Goal: Information Seeking & Learning: Learn about a topic

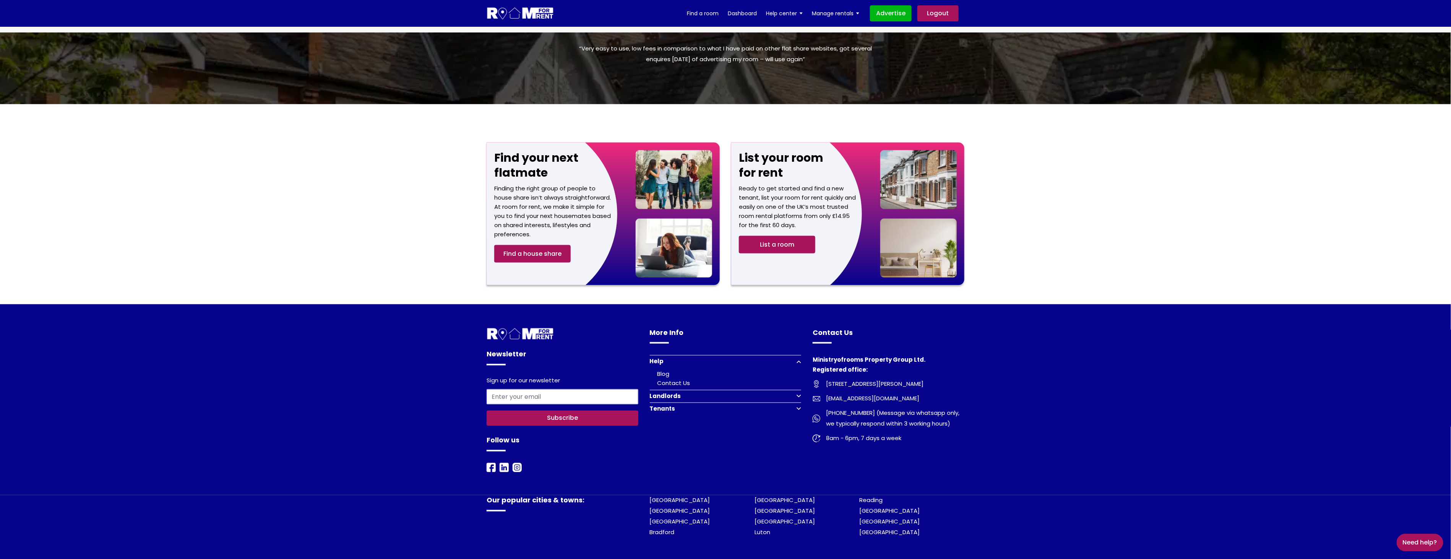
scroll to position [724, 0]
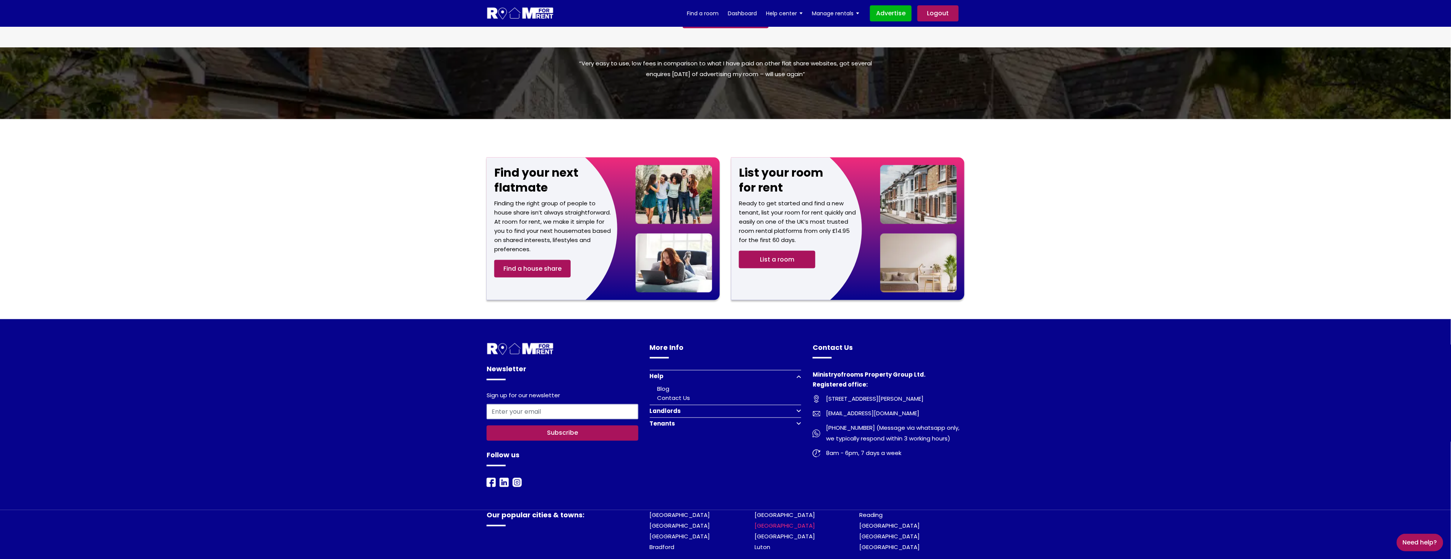
click at [773, 522] on link "[GEOGRAPHIC_DATA]" at bounding box center [785, 526] width 60 height 8
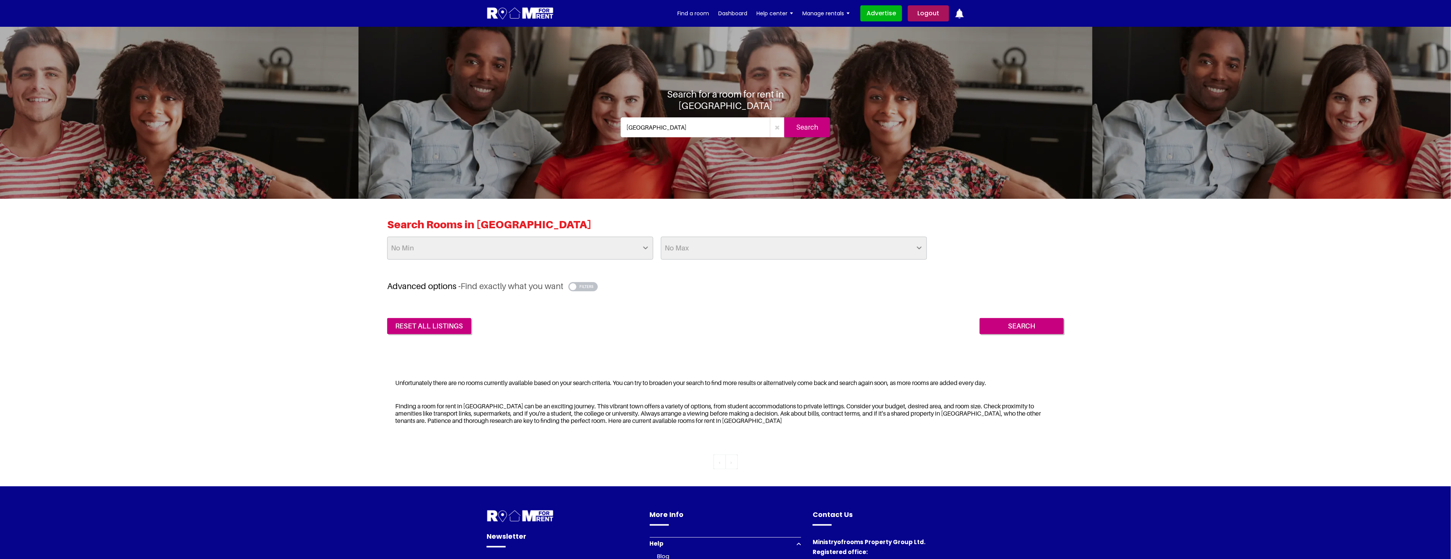
click at [591, 285] on button "button" at bounding box center [583, 286] width 29 height 9
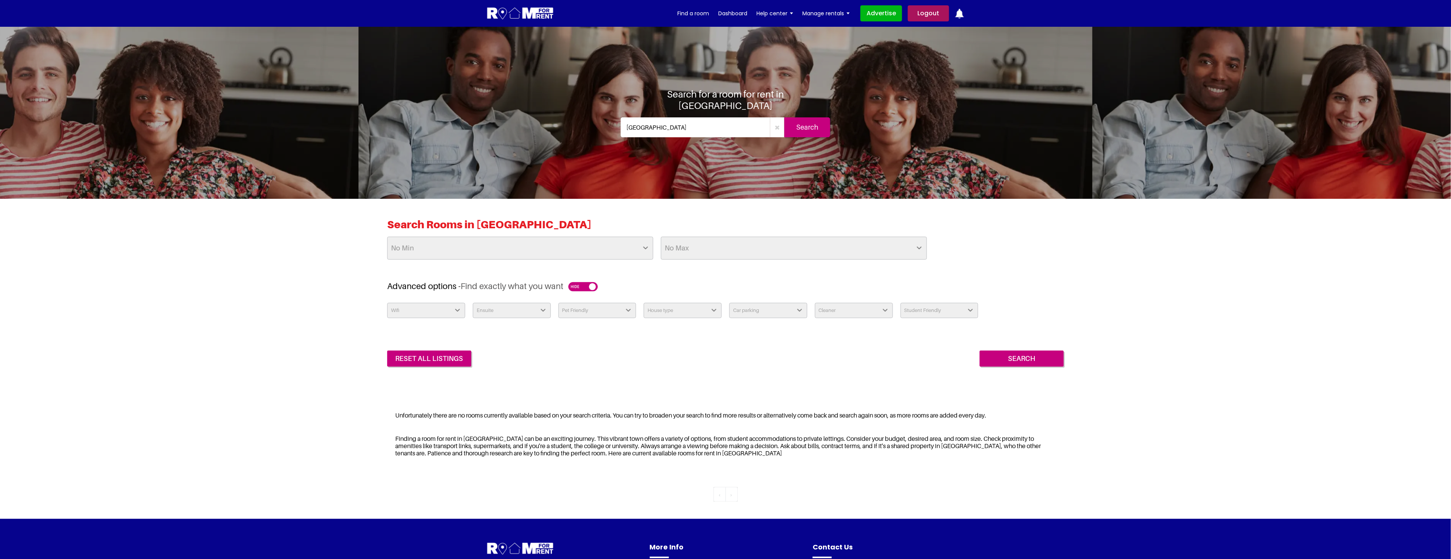
click at [446, 310] on select "Wifi Yes No" at bounding box center [426, 310] width 78 height 15
select select "Yes"
click at [387, 303] on select "Wifi Yes No" at bounding box center [426, 310] width 78 height 15
click at [507, 311] on select "Ensuite Yes No" at bounding box center [512, 310] width 78 height 15
select select "Yes"
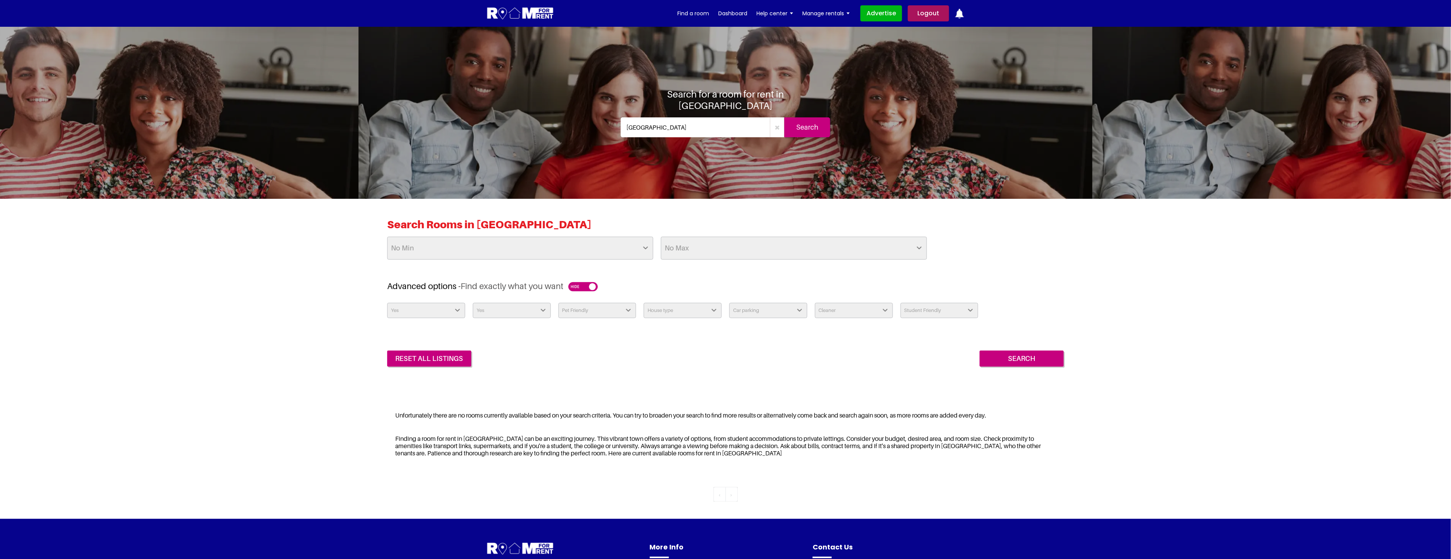
click at [473, 303] on select "Ensuite Yes No" at bounding box center [512, 310] width 78 height 15
click at [589, 309] on select "Pet Friendly Yes No" at bounding box center [598, 310] width 78 height 15
select select "Yes"
click at [559, 303] on select "Pet Friendly Yes No" at bounding box center [598, 310] width 78 height 15
click at [672, 310] on select "House type Apartment House Farm Purpose Built Student Accomodation" at bounding box center [683, 310] width 78 height 15
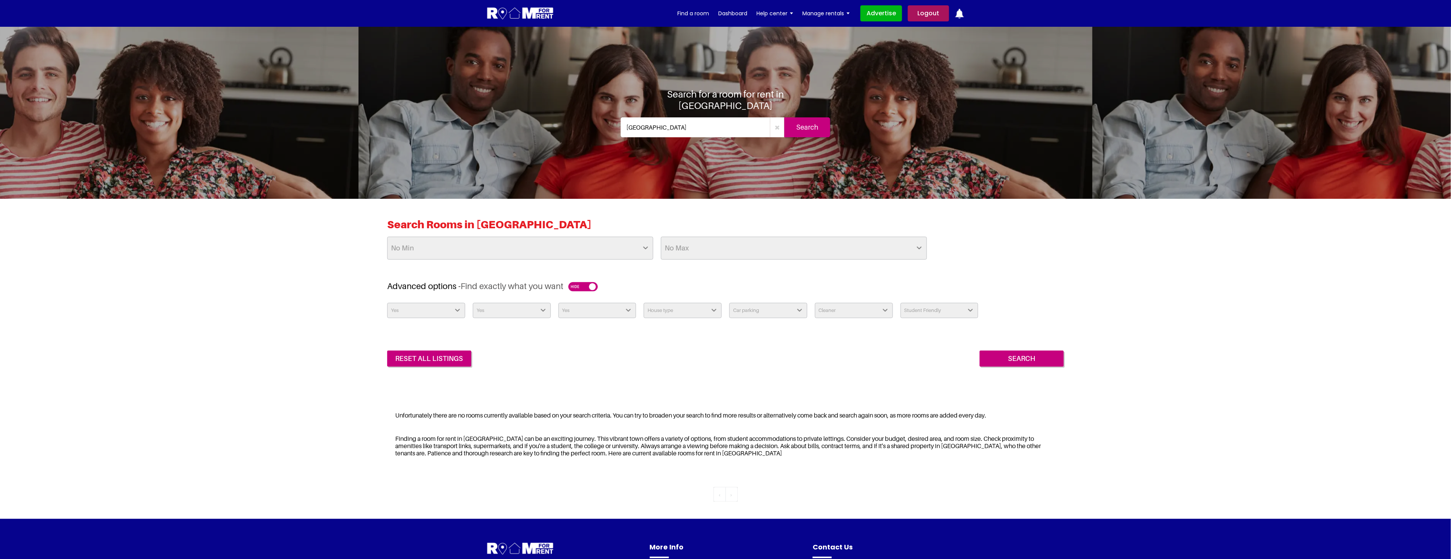
select select "House"
click at [644, 303] on select "House type Apartment House Farm Purpose Built Student Accomodation" at bounding box center [683, 310] width 78 height 15
click at [764, 312] on select "Car parking Off Street - Permit not required Off Street - Permit Required" at bounding box center [769, 310] width 78 height 15
select select "Off Street - Permit not required"
click at [730, 303] on select "Car parking Off Street - Permit not required Off Street - Permit Required" at bounding box center [769, 310] width 78 height 15
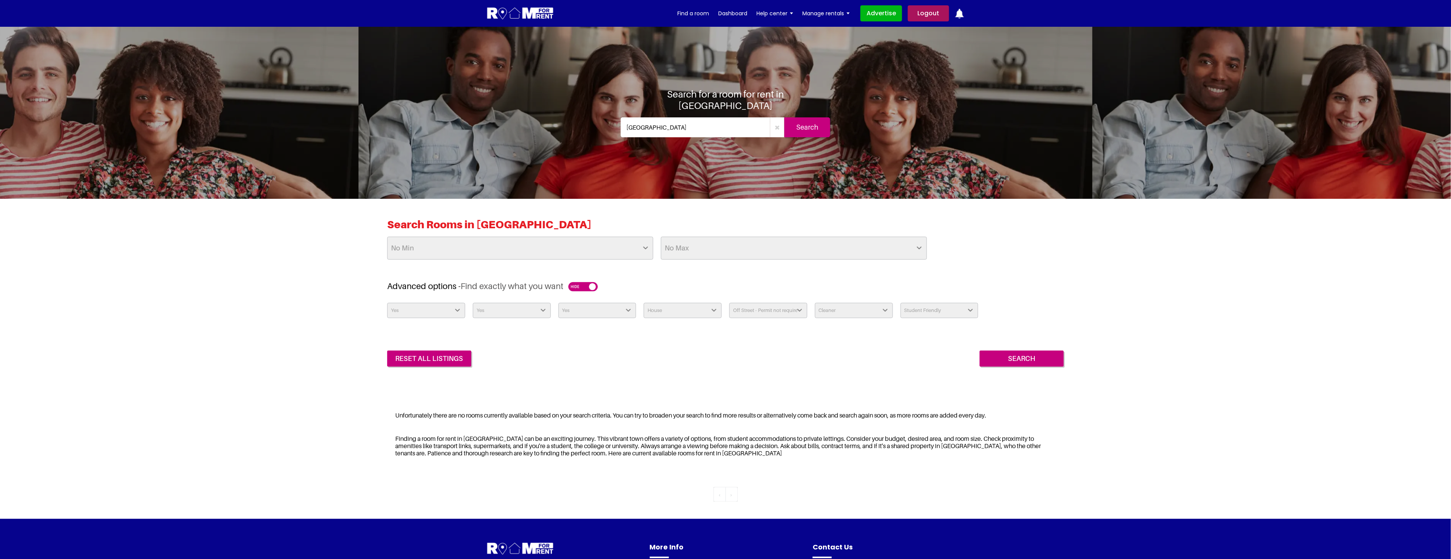
click at [846, 310] on select "Cleaner Yes - Weekly Yes - Fortnightly Yes - Monthly Available Upon Request Hou…" at bounding box center [854, 310] width 78 height 15
select select "Yes - Monthly"
click at [815, 303] on select "Cleaner Yes - Weekly Yes - Fortnightly Yes - Monthly Available Upon Request Hou…" at bounding box center [854, 310] width 78 height 15
click at [953, 310] on select "Student Friendly Yes No" at bounding box center [940, 310] width 78 height 15
select select "false"
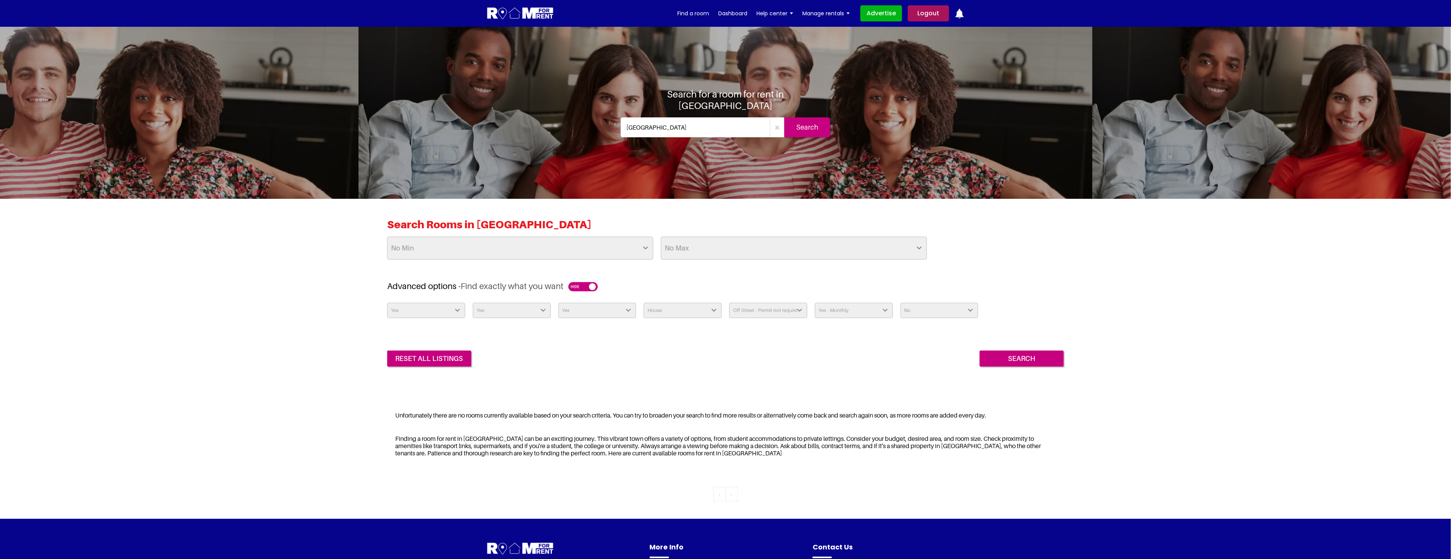
click at [901, 303] on select "Student Friendly Yes No" at bounding box center [940, 310] width 78 height 15
click at [1134, 285] on div "Search Rooms in Cambridge No Min £25 £50 £75 £100 £125 £150 £175 £200 £225 £250…" at bounding box center [725, 292] width 1451 height 187
click at [440, 308] on select "Wifi Yes No" at bounding box center [426, 310] width 78 height 15
select select
click at [387, 303] on select "Wifi Yes No" at bounding box center [426, 310] width 78 height 15
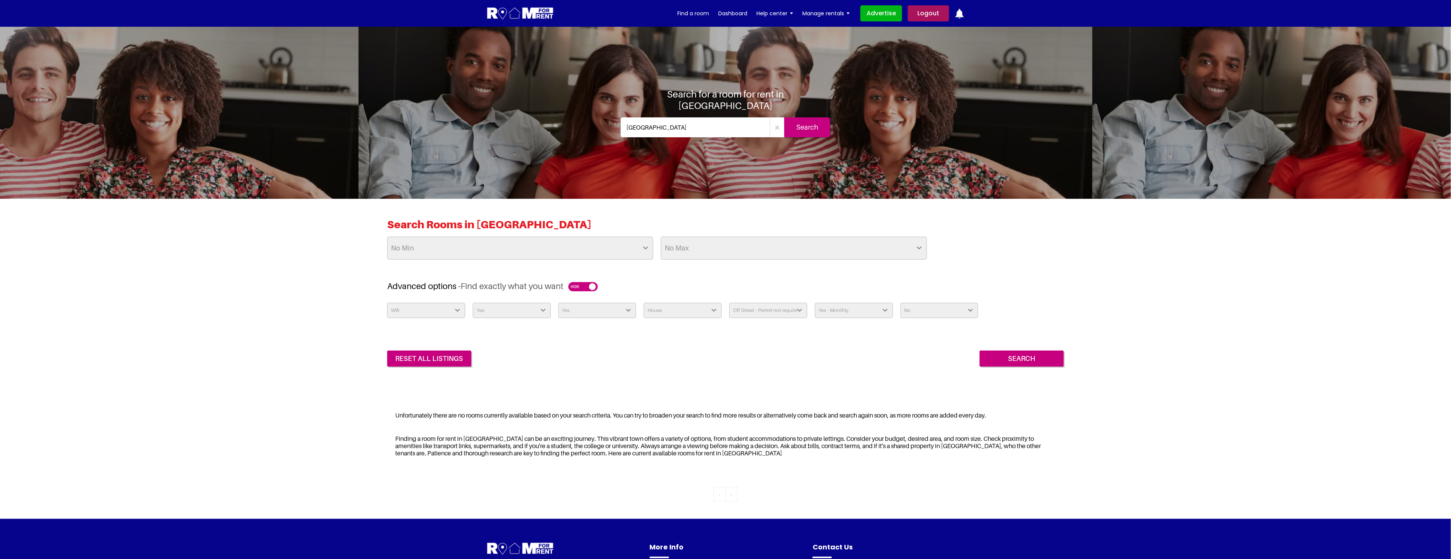
click at [528, 310] on select "Ensuite Yes No" at bounding box center [512, 310] width 78 height 15
click at [594, 313] on select "Pet Friendly Yes No" at bounding box center [598, 310] width 78 height 15
click at [674, 317] on select "House type Apartment House Farm Purpose Built Student Accomodation" at bounding box center [683, 310] width 78 height 15
click at [788, 310] on select "Car parking Off Street - Permit not required Off Street - Permit Required" at bounding box center [769, 310] width 78 height 15
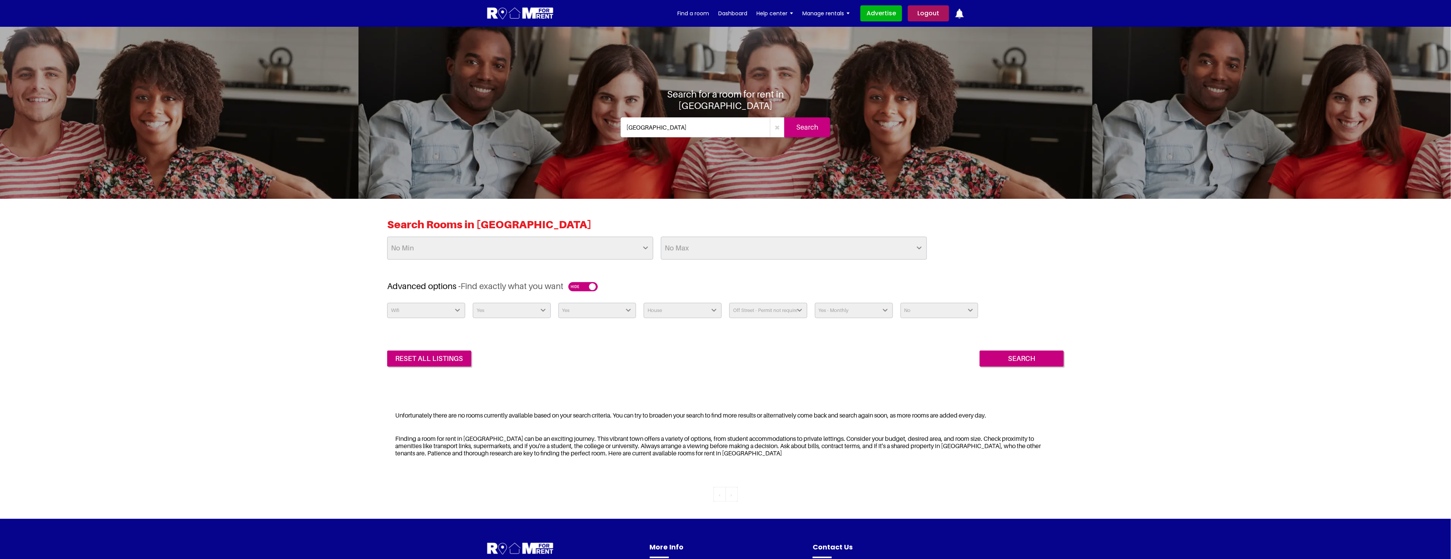
click at [845, 309] on select "Cleaner Yes - Weekly Yes - Fortnightly Yes - Monthly Available Upon Request Hou…" at bounding box center [854, 310] width 78 height 15
click at [924, 314] on select "Student Friendly Yes No" at bounding box center [940, 310] width 78 height 15
click at [728, 364] on div "reset all listings Search" at bounding box center [725, 353] width 677 height 28
click at [420, 310] on select "Wifi Yes No" at bounding box center [426, 310] width 78 height 15
click at [519, 311] on select "Ensuite Yes No" at bounding box center [512, 310] width 78 height 15
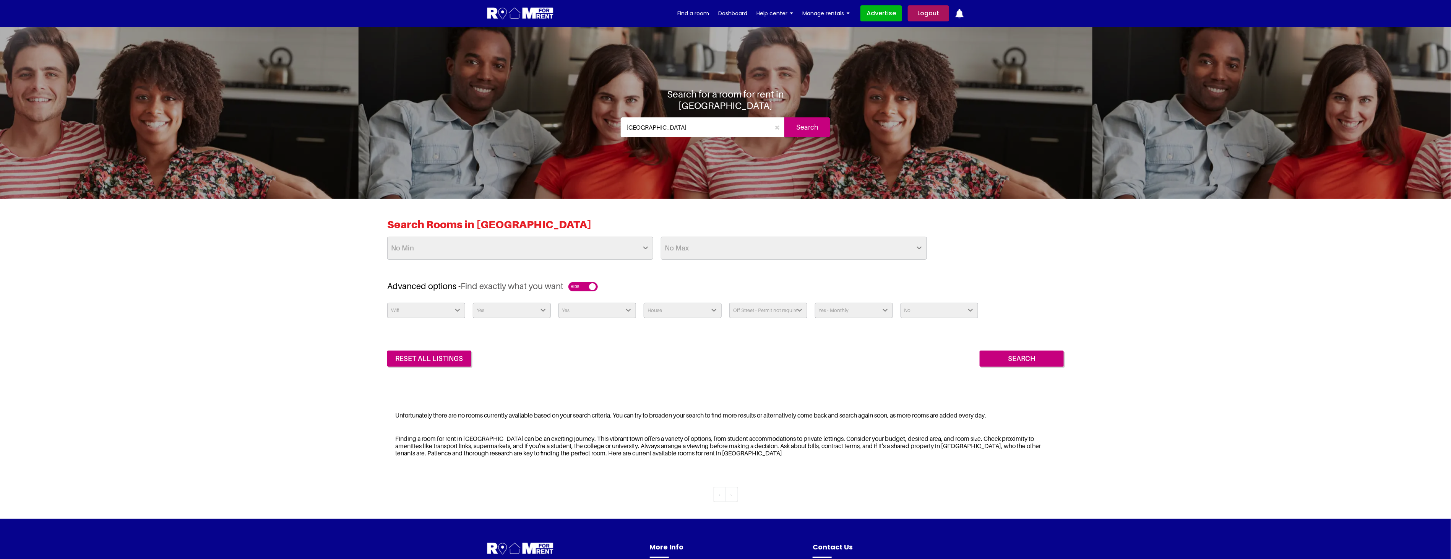
click at [596, 308] on select "Pet Friendly Yes No" at bounding box center [598, 310] width 78 height 15
click at [674, 309] on select "House type Apartment House Farm Purpose Built Student Accomodation" at bounding box center [683, 310] width 78 height 15
click at [783, 307] on select "Car parking Off Street - Permit not required Off Street - Permit Required" at bounding box center [769, 310] width 78 height 15
click at [840, 305] on select "Cleaner Yes - Weekly Yes - Fortnightly Yes - Monthly Available Upon Request Hou…" at bounding box center [854, 310] width 78 height 15
click at [917, 309] on select "Student Friendly Yes No" at bounding box center [940, 310] width 78 height 15
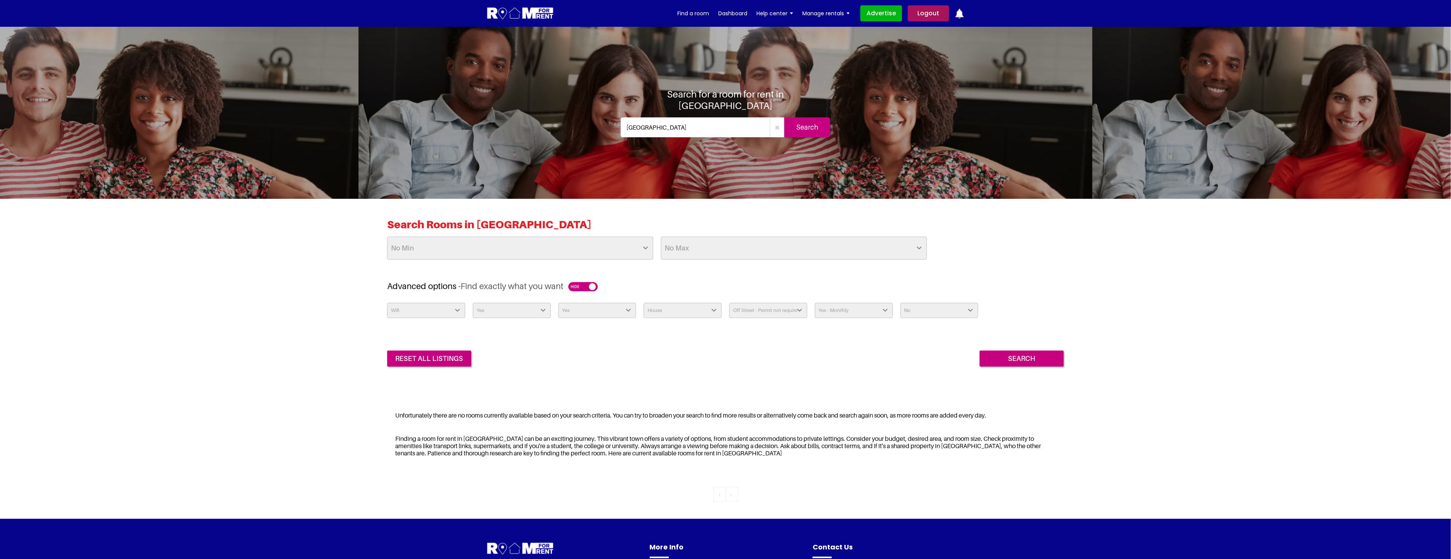
click at [728, 377] on div "Search Rooms in Cambridge No Min £25 £50 £75 £100 £125 £150 £175 £200 £225 £250…" at bounding box center [725, 292] width 1451 height 187
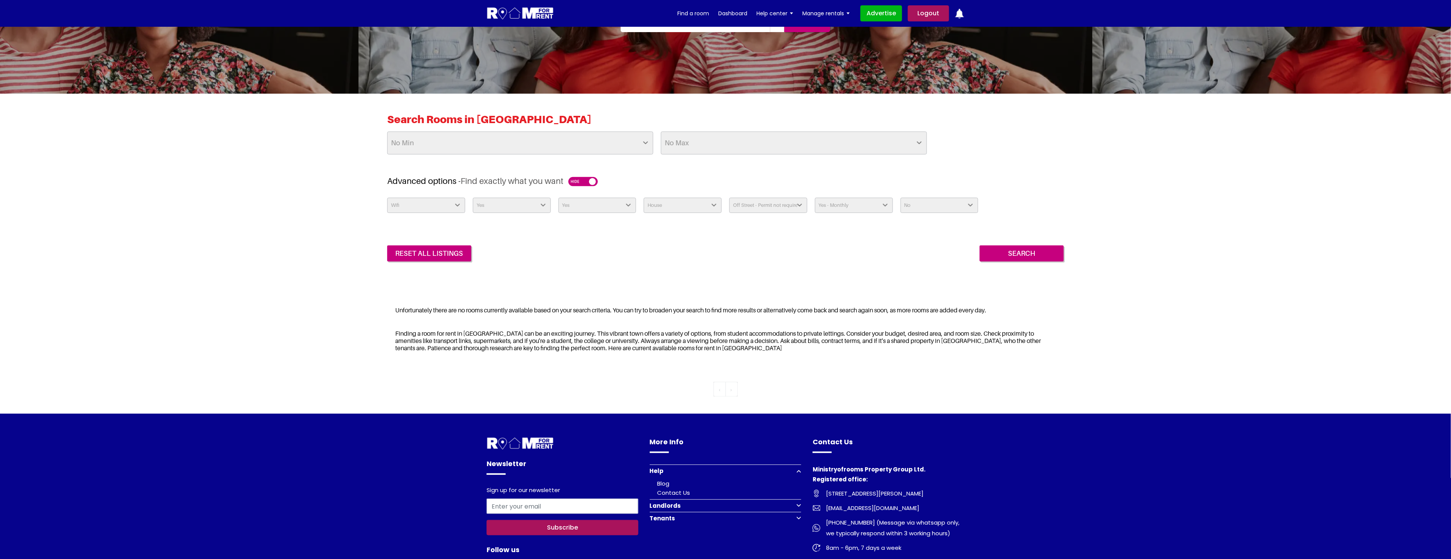
scroll to position [258, 0]
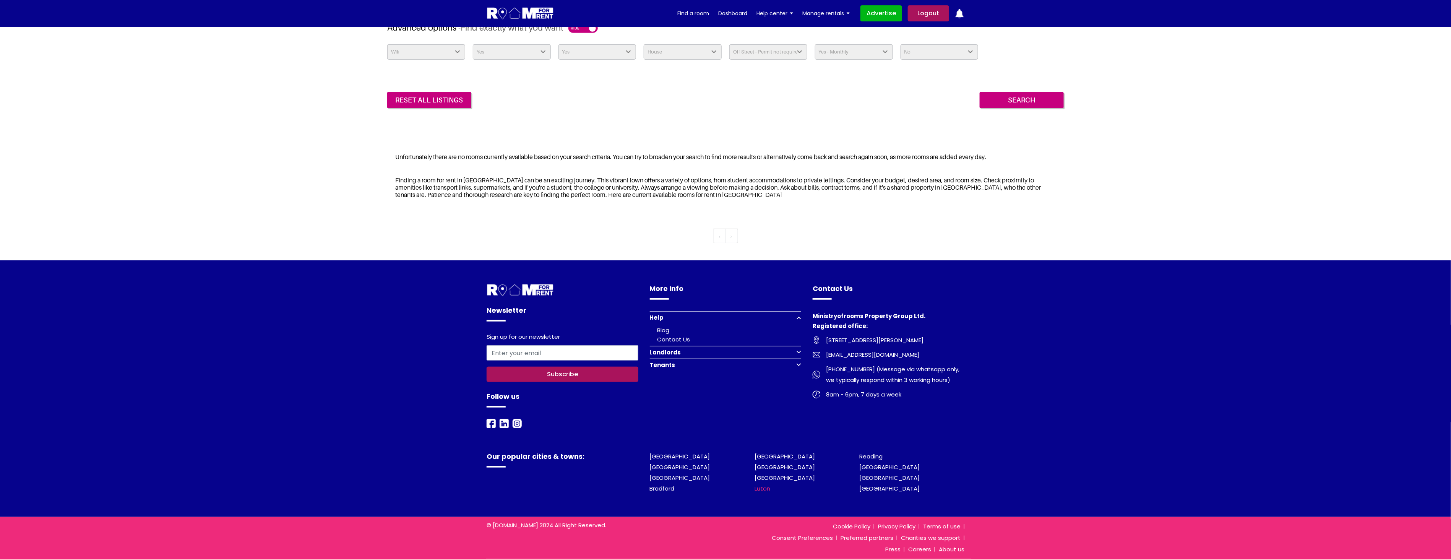
click at [765, 487] on link "Luton" at bounding box center [763, 488] width 16 height 8
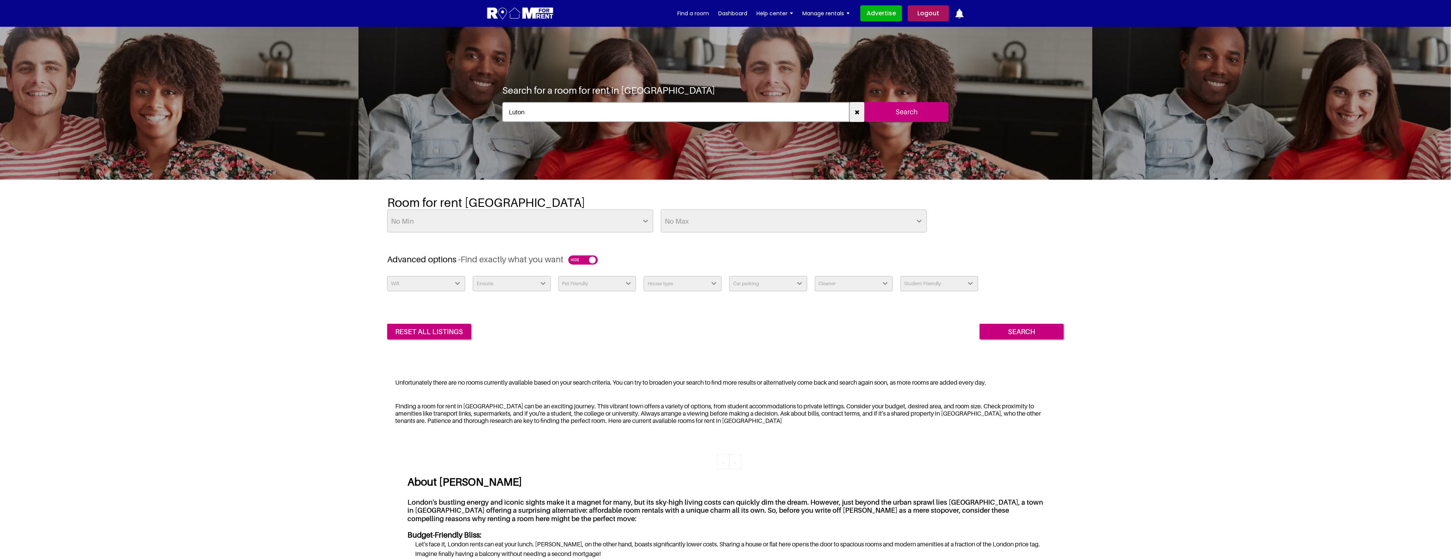
click at [444, 279] on select "Wifi Yes No" at bounding box center [426, 283] width 78 height 15
click at [504, 278] on select "Ensuite Yes No" at bounding box center [512, 283] width 78 height 15
click at [618, 282] on select "Pet Friendly Yes No" at bounding box center [598, 283] width 78 height 15
click at [671, 282] on select "House type Apartment House Farm Purpose Built Student Accomodation" at bounding box center [683, 283] width 78 height 15
click at [768, 286] on select "Car parking Off Street - Permit not required Off Street - Permit Required" at bounding box center [769, 283] width 78 height 15
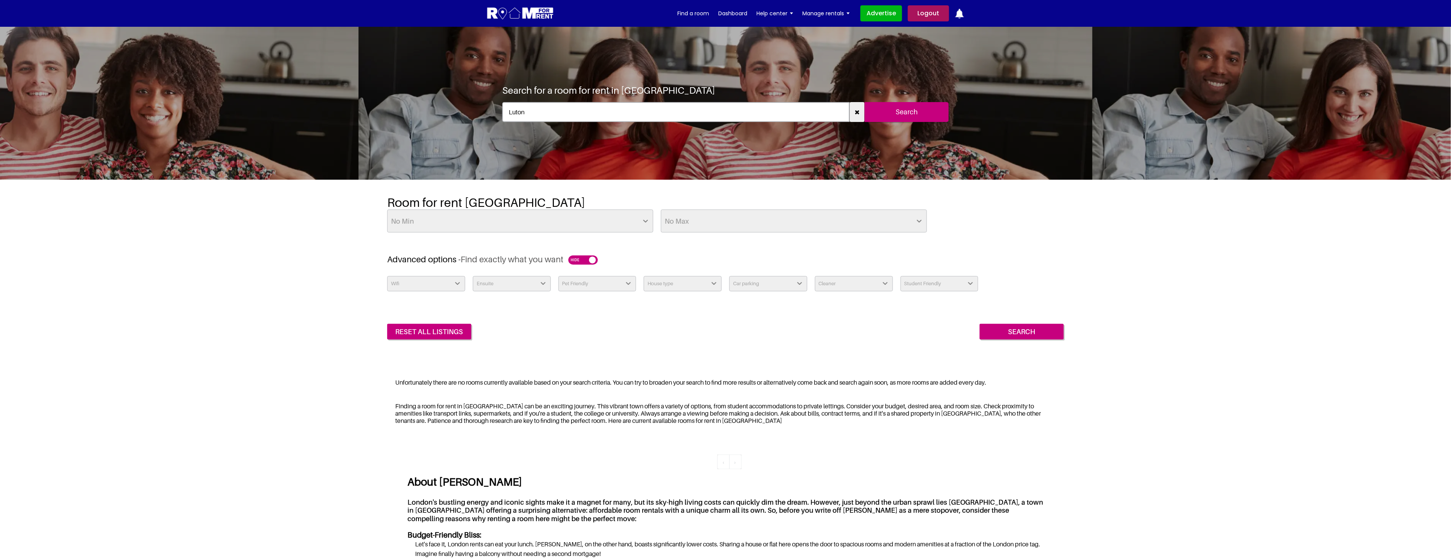
click at [866, 287] on select "Cleaner Yes - Weekly Yes - Fortnightly Yes - Monthly Available Upon Request Hou…" at bounding box center [854, 283] width 78 height 15
click at [929, 281] on select "Student Friendly Yes No" at bounding box center [940, 283] width 78 height 15
click at [752, 333] on div "reset all listings Search" at bounding box center [725, 326] width 677 height 28
click at [421, 285] on select "Wifi Yes No" at bounding box center [426, 283] width 78 height 15
click at [519, 283] on select "Ensuite Yes No" at bounding box center [512, 283] width 78 height 15
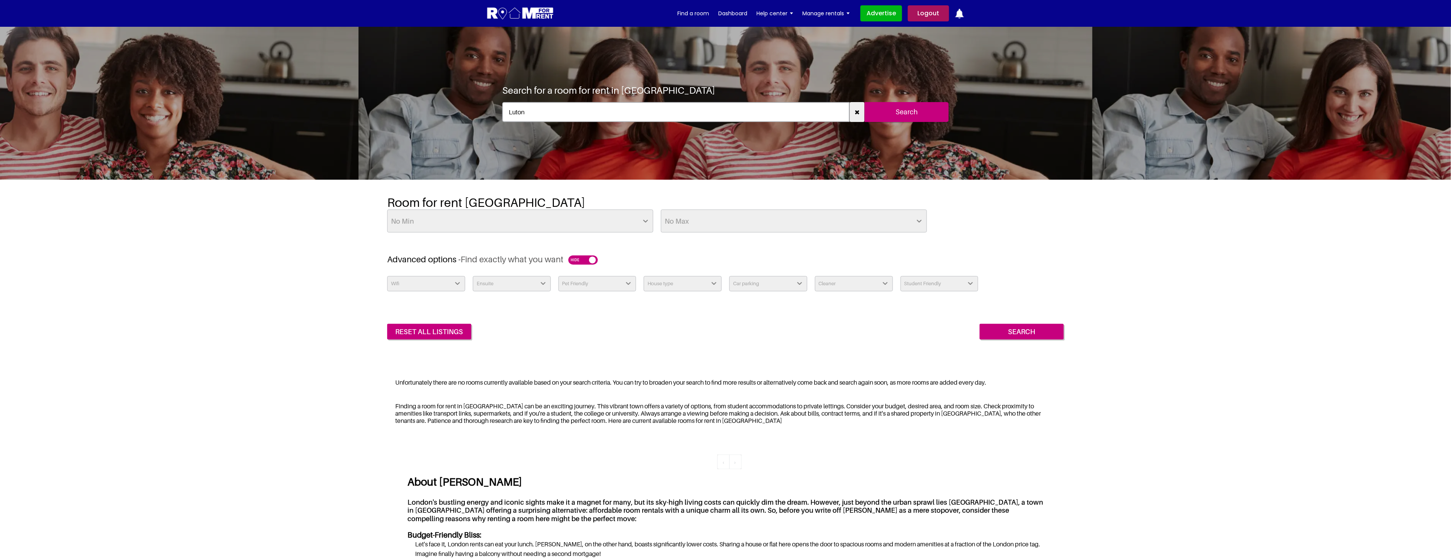
click at [596, 284] on select "Pet Friendly Yes No" at bounding box center [598, 283] width 78 height 15
click at [686, 287] on select "House type Apartment House Farm Purpose Built Student Accomodation" at bounding box center [683, 283] width 78 height 15
click at [774, 284] on select "Car parking Off Street - Permit not required Off Street - Permit Required" at bounding box center [769, 283] width 78 height 15
click at [847, 281] on select "Cleaner Yes - Weekly Yes - Fortnightly Yes - Monthly Available Upon Request Hou…" at bounding box center [854, 283] width 78 height 15
click at [926, 278] on select "Student Friendly Yes No" at bounding box center [940, 283] width 78 height 15
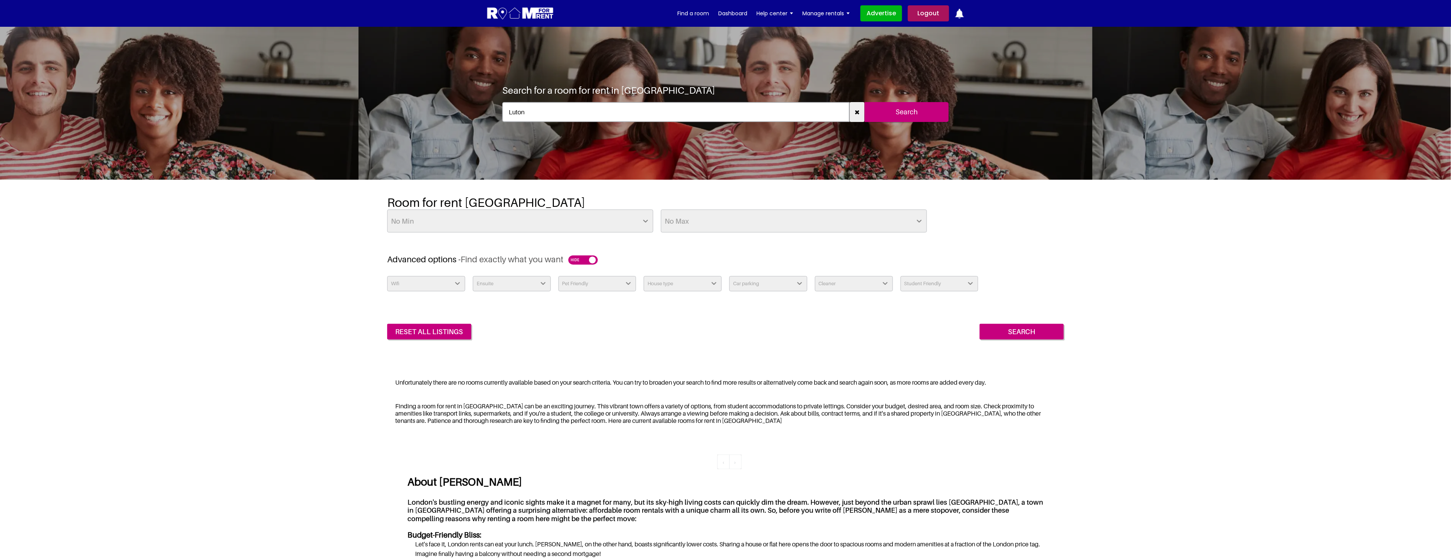
click at [1052, 242] on div "Room for rent Luton No Min £25 £50 £75 £100 £125 £150 £175 £200 £225 £250 £275 …" at bounding box center [725, 224] width 677 height 59
click at [434, 285] on select "Wifi Yes No" at bounding box center [426, 283] width 78 height 15
drag, startPoint x: 434, startPoint y: 285, endPoint x: 450, endPoint y: 287, distance: 16.6
click at [434, 285] on select "Wifi Yes No" at bounding box center [426, 283] width 78 height 15
click at [952, 286] on select "Student Friendly Yes No" at bounding box center [940, 283] width 78 height 15
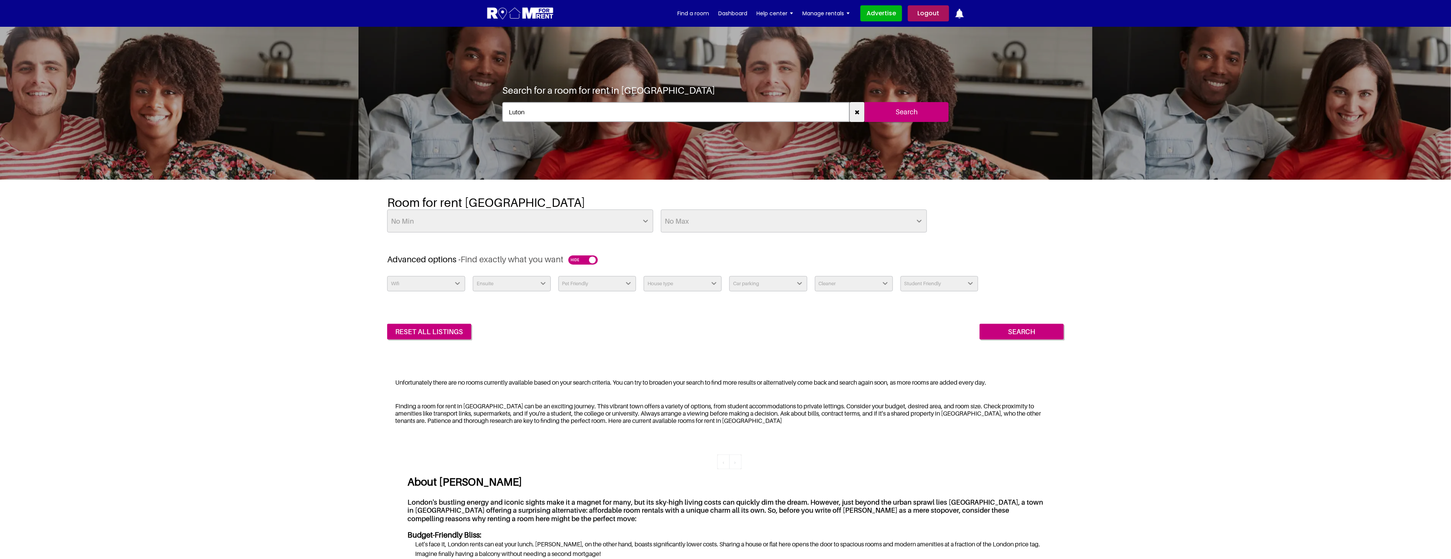
click at [1035, 278] on div "Wifi Yes No Ensuite Yes No Pet Friendly Yes No House type Apartment House Farm …" at bounding box center [725, 286] width 684 height 21
click at [642, 331] on div "reset all listings Search" at bounding box center [725, 326] width 677 height 28
click at [1226, 268] on div "Room for rent Luton No Min £25 £50 £75 £100 £125 £150 £175 £200 £225 £250 £275 …" at bounding box center [725, 269] width 1451 height 179
click at [459, 286] on select "Wifi Yes No" at bounding box center [426, 283] width 78 height 15
select select "Yes"
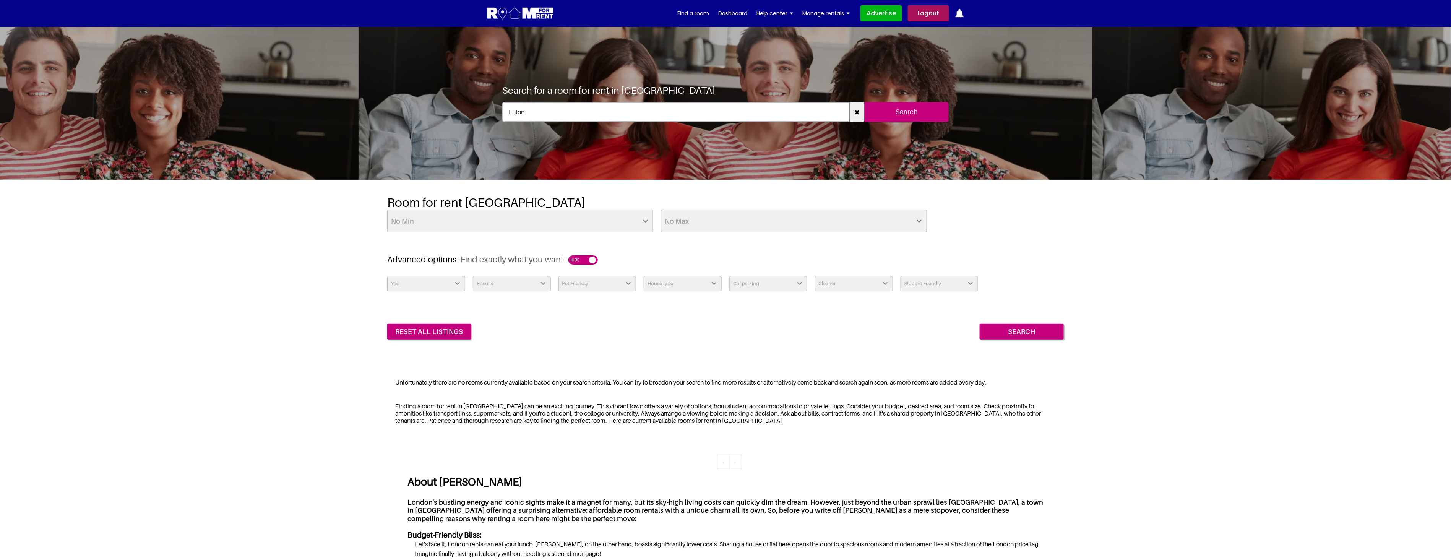
click at [387, 276] on select "Wifi Yes No" at bounding box center [426, 283] width 78 height 15
click at [510, 286] on select "Ensuite Yes No" at bounding box center [512, 283] width 78 height 15
select select "Yes"
click at [473, 276] on select "Ensuite Yes No" at bounding box center [512, 283] width 78 height 15
click at [1204, 207] on div "Room for rent Luton No Min £25 £50 £75 £100 £125 £150 £175 £200 £225 £250 £275 …" at bounding box center [725, 269] width 1451 height 179
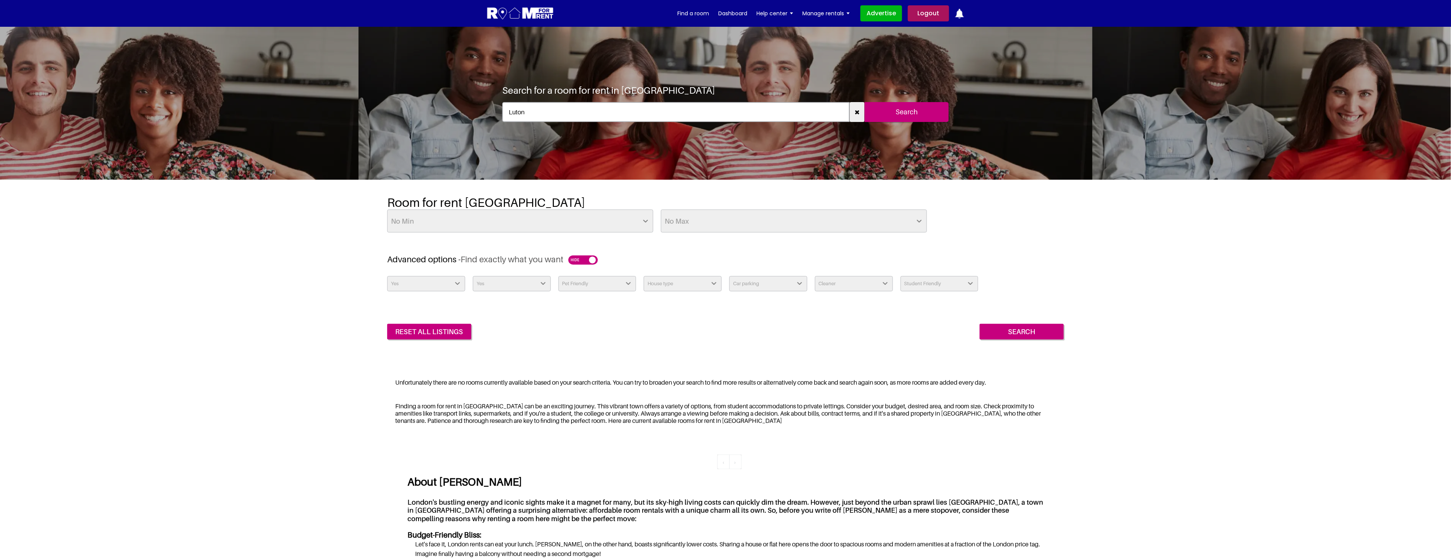
click at [625, 324] on div "reset all listings Search" at bounding box center [725, 326] width 677 height 28
click at [444, 284] on select "Wifi Yes No" at bounding box center [426, 283] width 78 height 15
click at [526, 287] on select "Ensuite Yes No" at bounding box center [512, 283] width 78 height 15
click at [603, 285] on select "Pet Friendly Yes No" at bounding box center [598, 283] width 78 height 15
click at [689, 284] on select "House type Apartment House Farm Purpose Built Student Accomodation" at bounding box center [683, 283] width 78 height 15
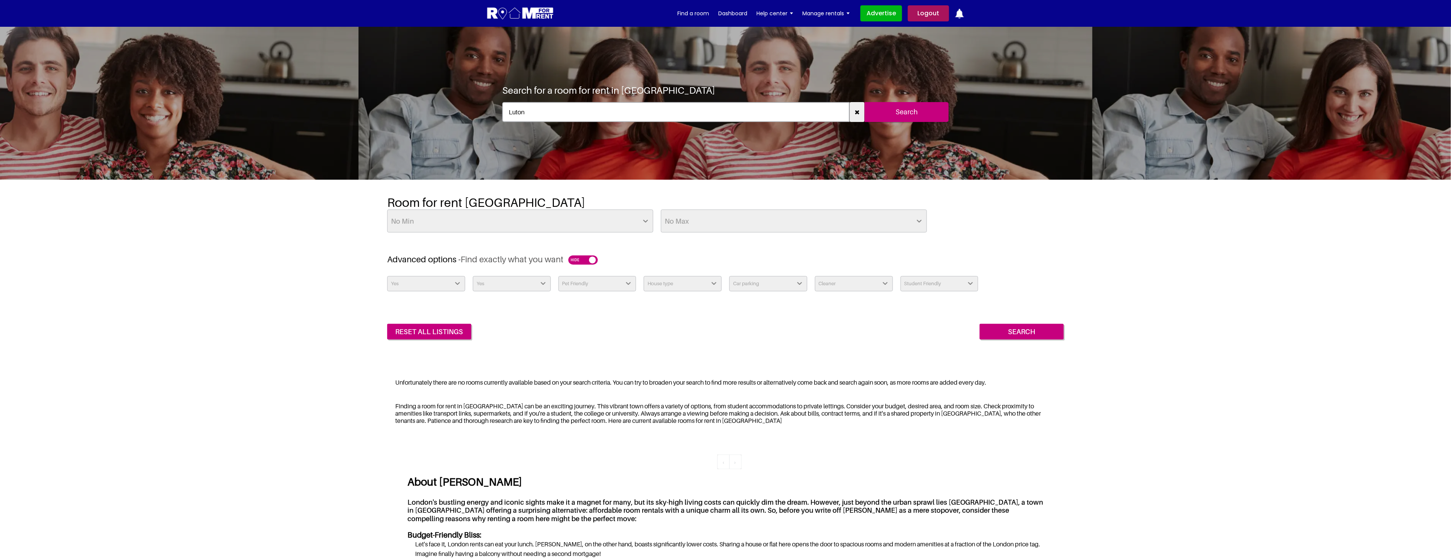
click at [759, 288] on select "Car parking Off Street - Permit not required Off Street - Permit Required" at bounding box center [769, 283] width 78 height 15
click at [1203, 237] on div "Room for rent Luton No Min £25 £50 £75 £100 £125 £150 £175 £200 £225 £250 £275 …" at bounding box center [725, 269] width 1451 height 179
click at [430, 284] on select "Wifi Yes No" at bounding box center [426, 283] width 78 height 15
select select
click at [387, 276] on select "Wifi Yes No" at bounding box center [426, 283] width 78 height 15
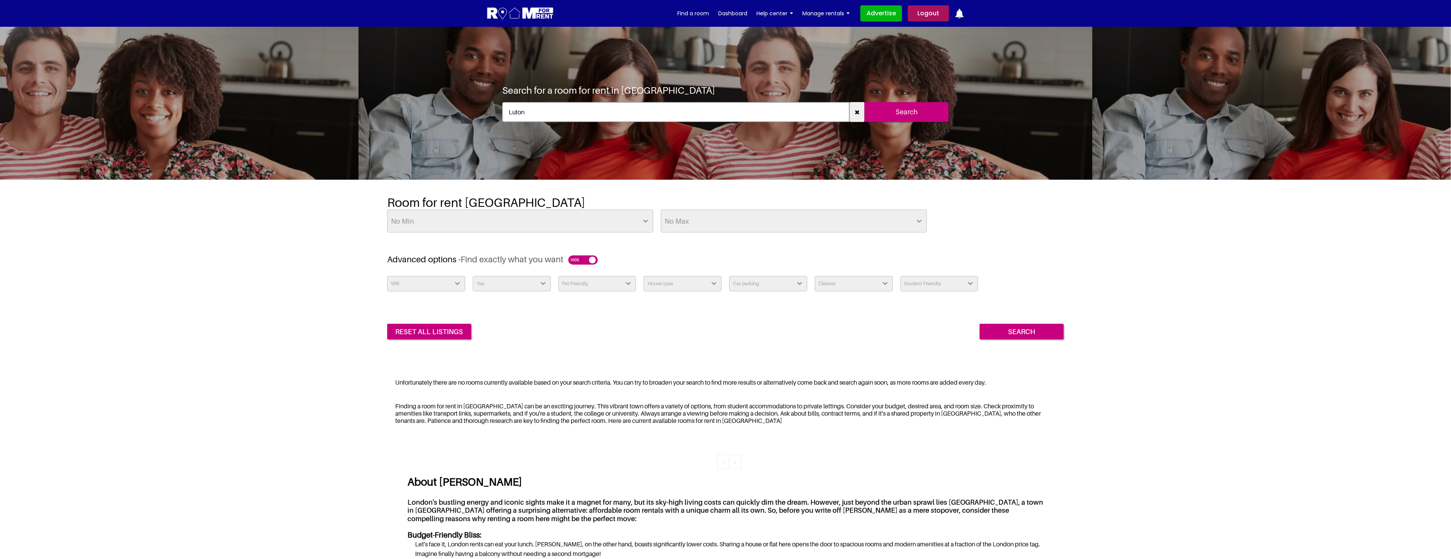
click at [522, 282] on select "Ensuite Yes No" at bounding box center [512, 283] width 78 height 15
select select
click at [473, 276] on select "Ensuite Yes No" at bounding box center [512, 283] width 78 height 15
click at [604, 284] on select "Pet Friendly Yes No" at bounding box center [598, 283] width 78 height 15
click at [559, 276] on select "Pet Friendly Yes No" at bounding box center [598, 283] width 78 height 15
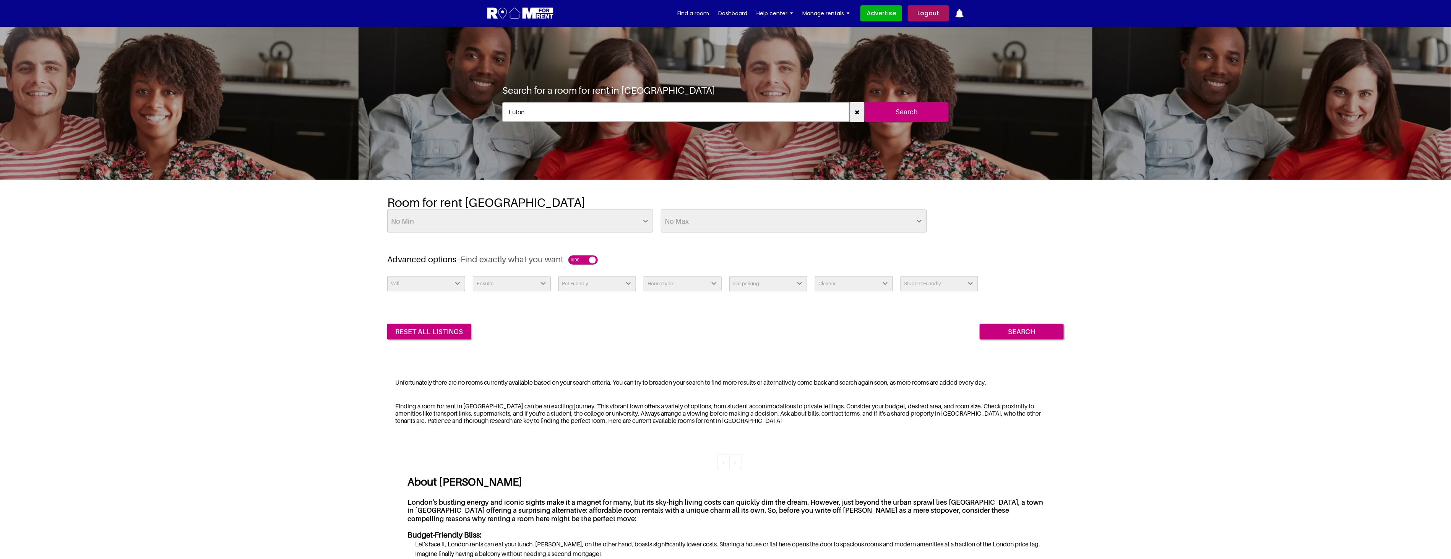
click at [677, 283] on select "House type Apartment House Farm Purpose Built Student Accomodation" at bounding box center [683, 283] width 78 height 15
click at [644, 276] on select "House type Apartment House Farm Purpose Built Student Accomodation" at bounding box center [683, 283] width 78 height 15
click at [780, 284] on select "Car parking Off Street - Permit not required Off Street - Permit Required" at bounding box center [769, 283] width 78 height 15
click at [730, 276] on select "Car parking Off Street - Permit not required Off Street - Permit Required" at bounding box center [769, 283] width 78 height 15
click at [839, 282] on select "Cleaner Yes - Weekly Yes - Fortnightly Yes - Monthly Available Upon Request Hou…" at bounding box center [854, 283] width 78 height 15
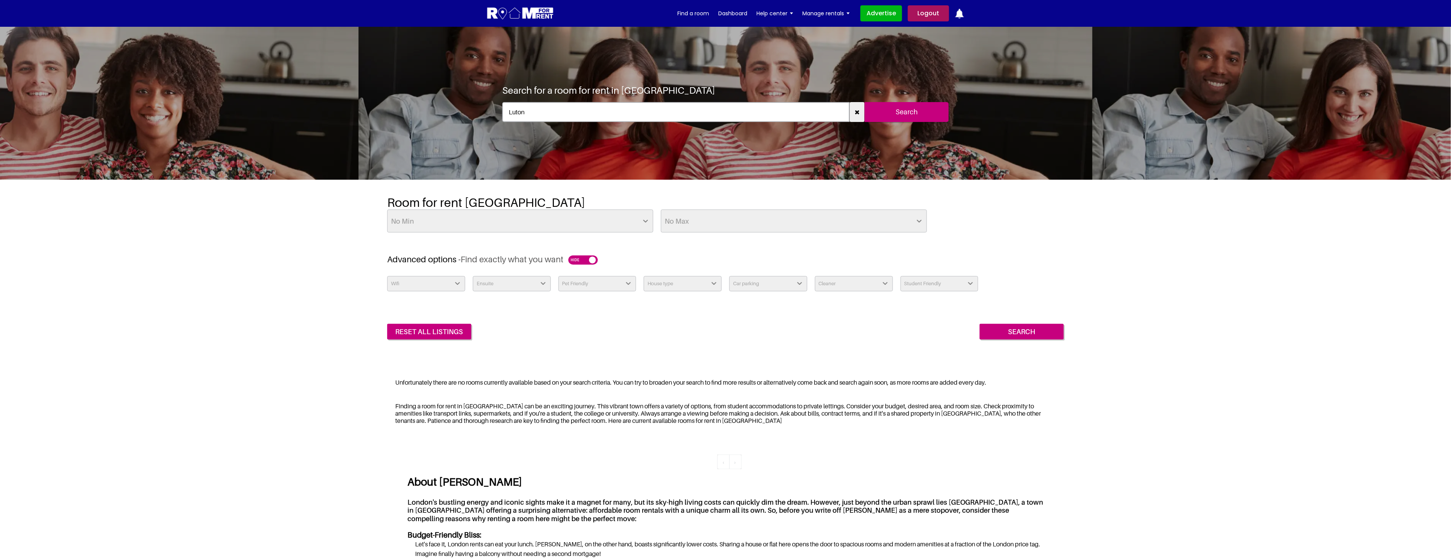
click at [815, 276] on select "Cleaner Yes - Weekly Yes - Fortnightly Yes - Monthly Available Upon Request Hou…" at bounding box center [854, 283] width 78 height 15
click at [928, 277] on select "Student Friendly Yes No" at bounding box center [940, 283] width 78 height 15
click at [1043, 257] on h3 "Advanced options - Find exactly what you want" at bounding box center [725, 259] width 677 height 10
click at [1337, 343] on div "Room for rent Luton No Min £25 £50 £75 £100 £125 £150 £175 £200 £225 £250 £275 …" at bounding box center [725, 269] width 1451 height 179
click at [686, 283] on select "House type Apartment House Farm Purpose Built Student Accomodation" at bounding box center [683, 283] width 78 height 15
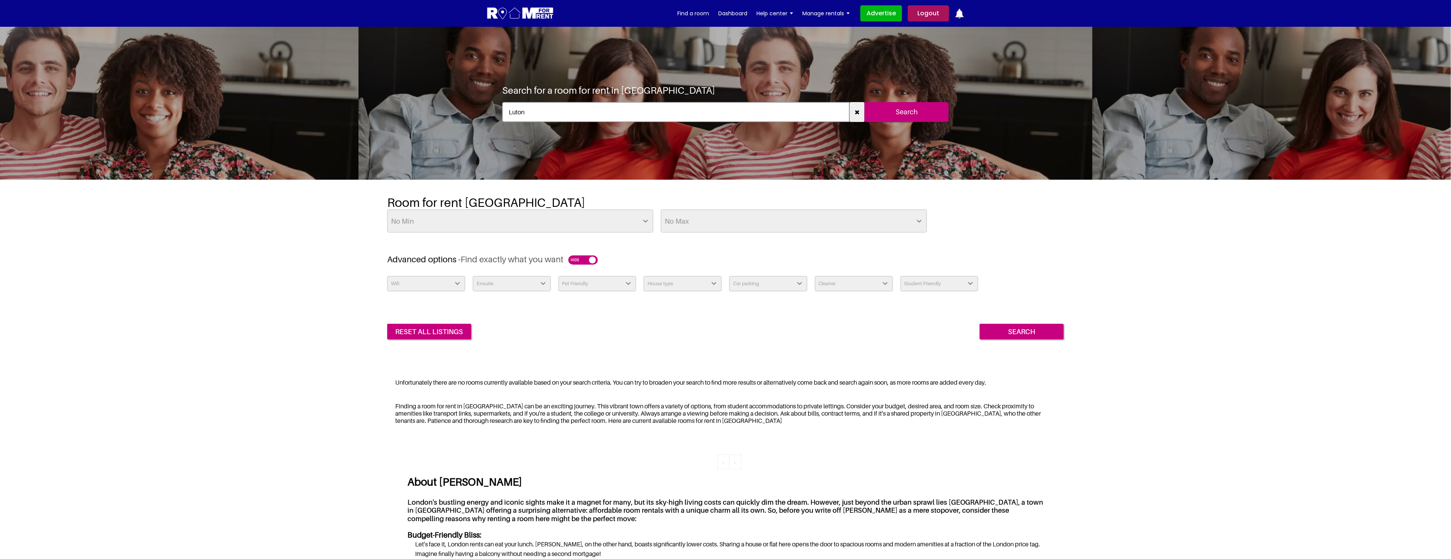
click at [878, 257] on h3 "Advanced options - Find exactly what you want" at bounding box center [725, 259] width 677 height 10
click at [503, 282] on select "Ensuite Yes No" at bounding box center [512, 283] width 78 height 15
click at [592, 281] on select "Pet Friendly Yes No" at bounding box center [598, 283] width 78 height 15
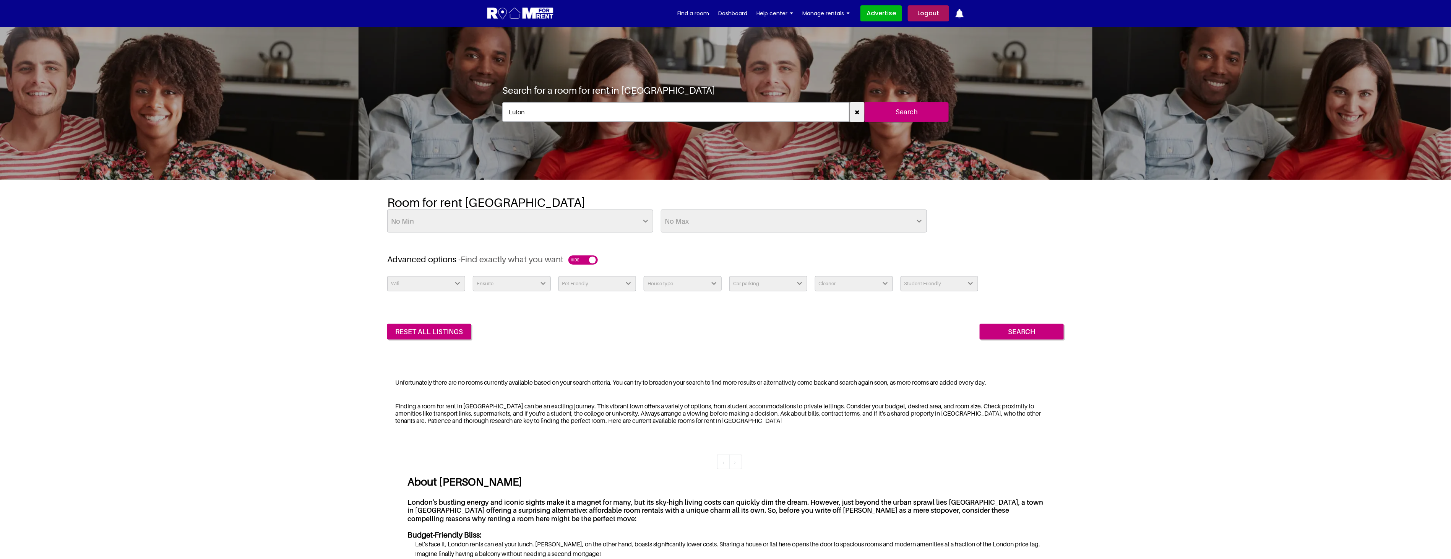
click at [674, 280] on select "House type Apartment House Farm Purpose Built Student Accomodation" at bounding box center [683, 283] width 78 height 15
click at [762, 284] on select "Car parking Off Street - Permit not required Off Street - Permit Required" at bounding box center [769, 283] width 78 height 15
click at [859, 286] on select "Cleaner Yes - Weekly Yes - Fortnightly Yes - Monthly Available Upon Request Hou…" at bounding box center [854, 283] width 78 height 15
click at [613, 285] on select "Pet Friendly Yes No" at bounding box center [598, 283] width 78 height 15
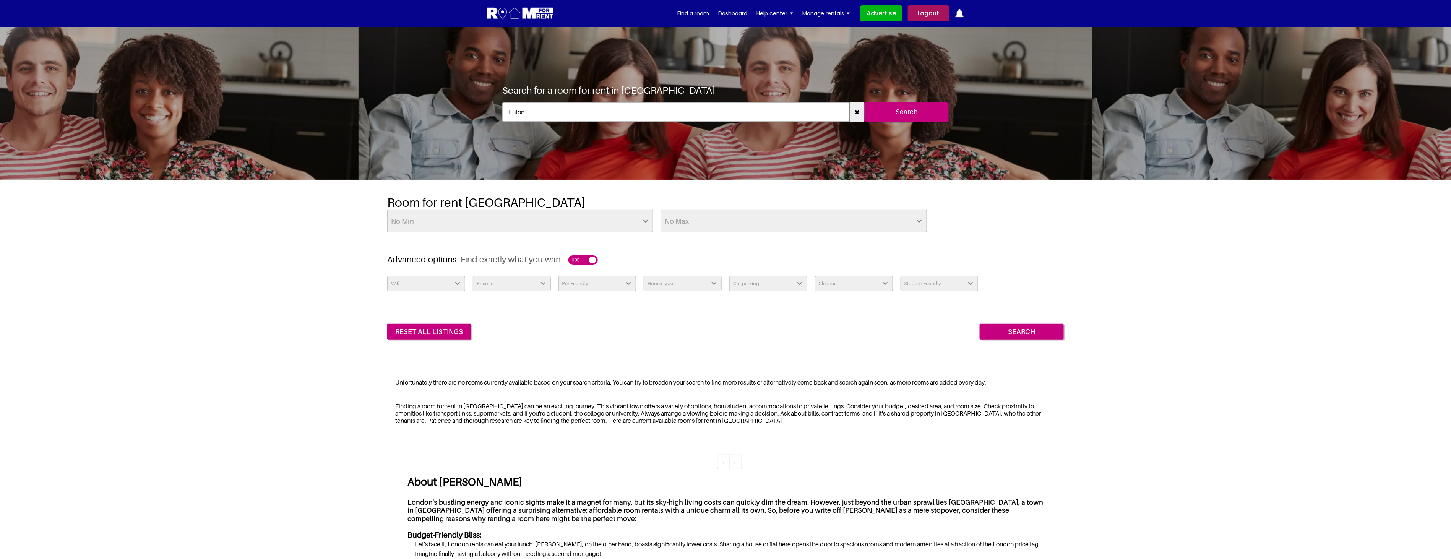
click at [674, 284] on select "House type Apartment House Farm Purpose Built Student Accomodation" at bounding box center [683, 283] width 78 height 15
click at [793, 338] on div "reset all listings Search" at bounding box center [725, 326] width 677 height 28
click at [687, 286] on select "House type Apartment House Farm Purpose Built Student Accomodation" at bounding box center [683, 283] width 78 height 15
click at [696, 257] on h3 "Advanced options - Find exactly what you want" at bounding box center [725, 259] width 677 height 10
click at [1169, 241] on div "Room for rent Luton No Min £25 £50 £75 £100 £125 £150 £175 £200 £225 £250 £275 …" at bounding box center [725, 269] width 1451 height 179
